Goal: Find specific page/section: Find specific page/section

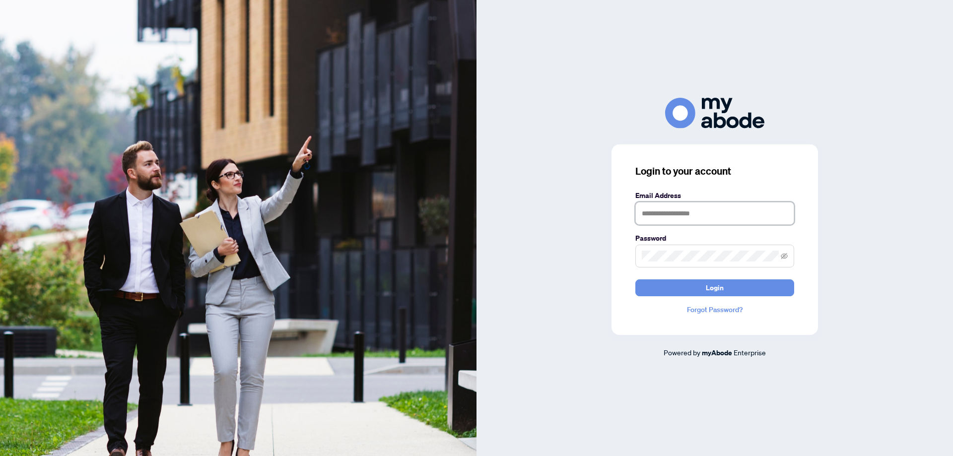
click at [672, 214] on input "text" at bounding box center [715, 213] width 159 height 23
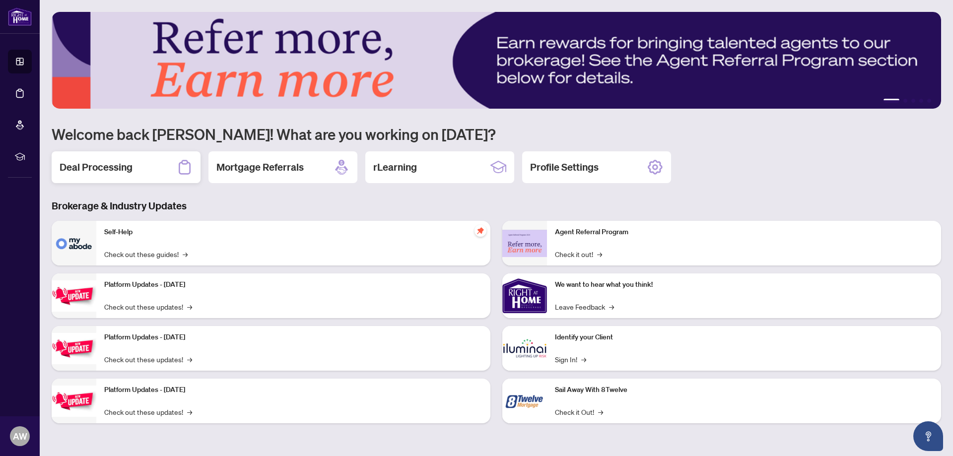
click at [137, 174] on div "Deal Processing" at bounding box center [126, 167] width 149 height 32
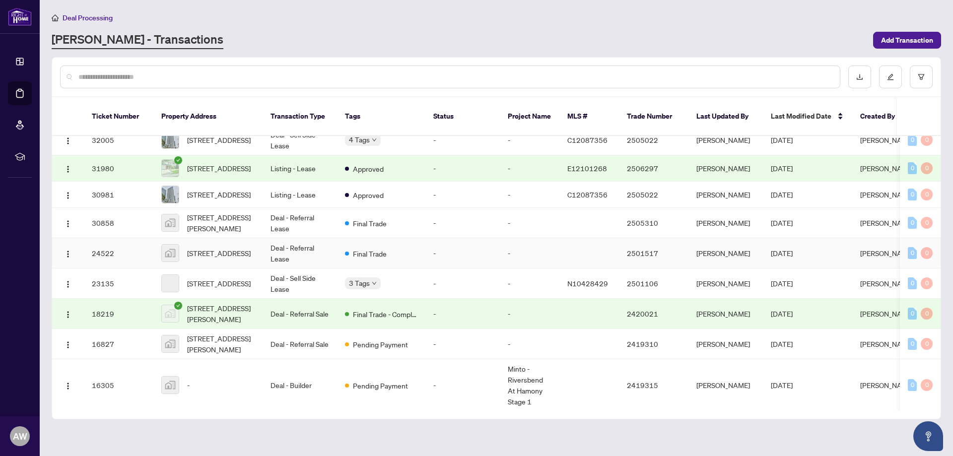
scroll to position [330, 0]
